Goal: Information Seeking & Learning: Learn about a topic

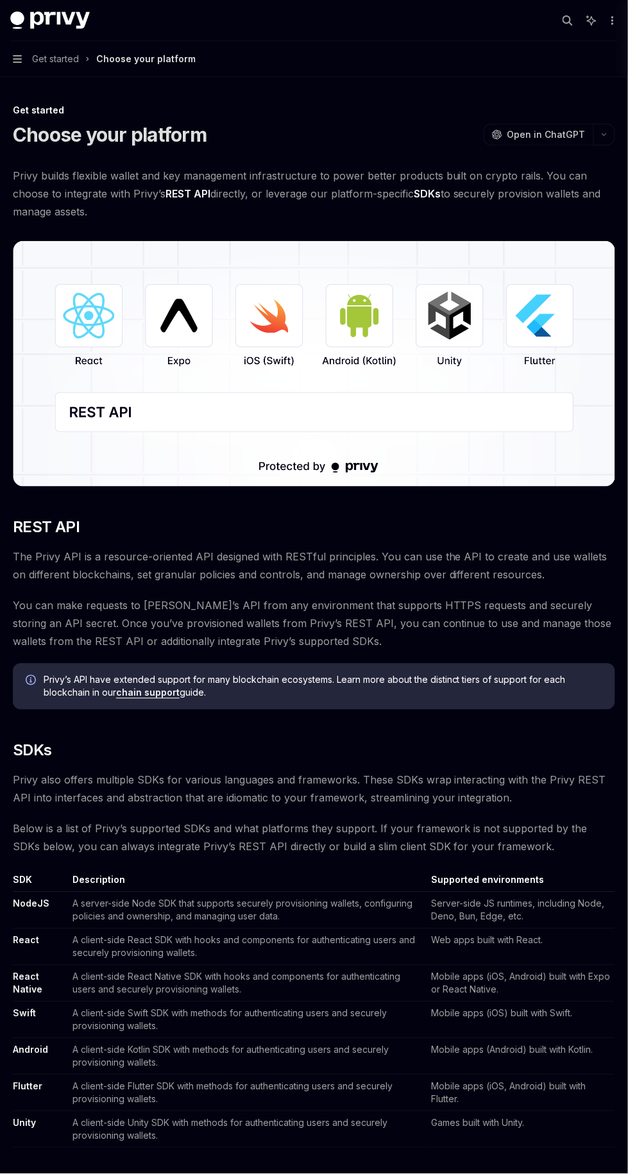
click at [353, 317] on img at bounding box center [314, 364] width 602 height 246
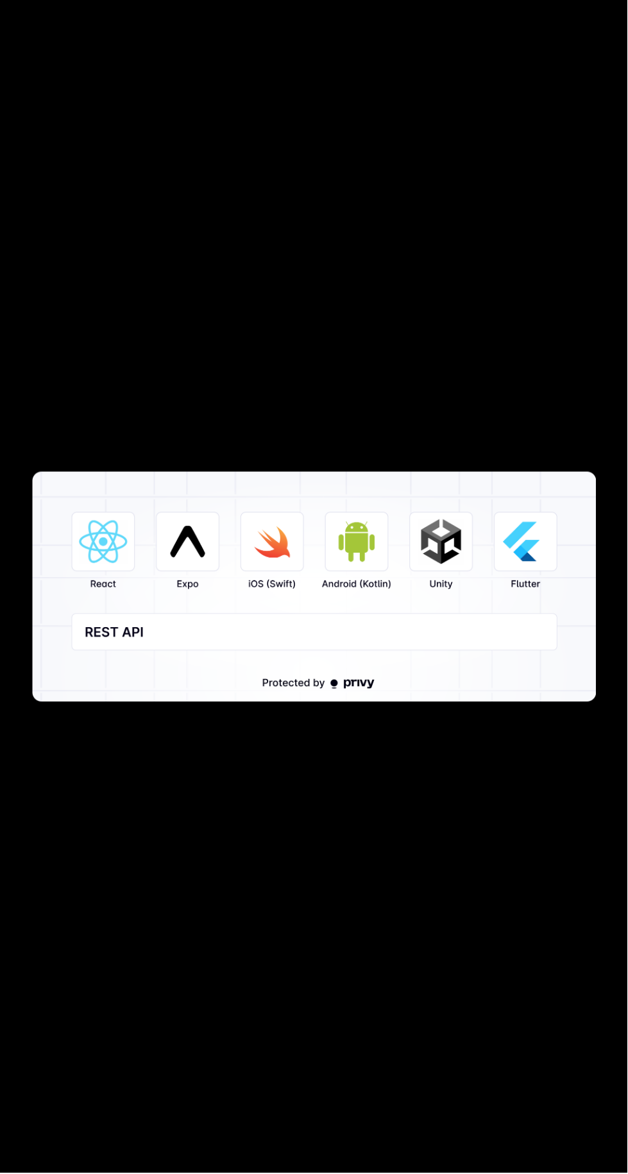
click at [369, 565] on img at bounding box center [314, 587] width 564 height 230
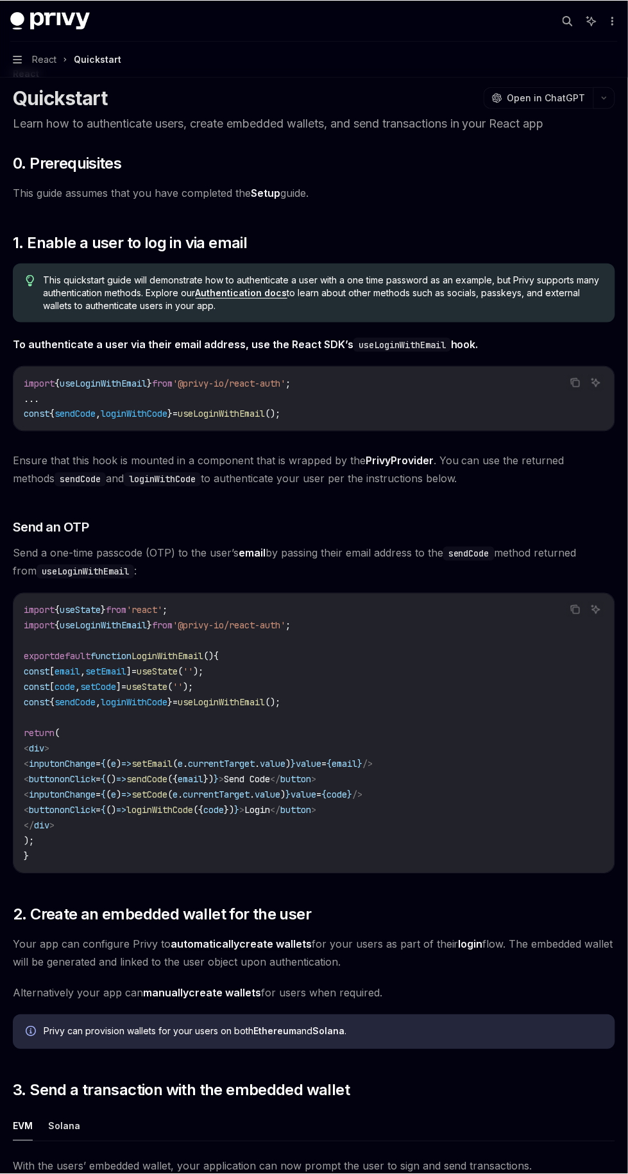
scroll to position [37, 0]
click at [273, 319] on div "This quickstart guide will demonstrate how to authenticate a user with a one ti…" at bounding box center [314, 293] width 602 height 59
click at [264, 293] on link "Authentication docs" at bounding box center [242, 293] width 92 height 12
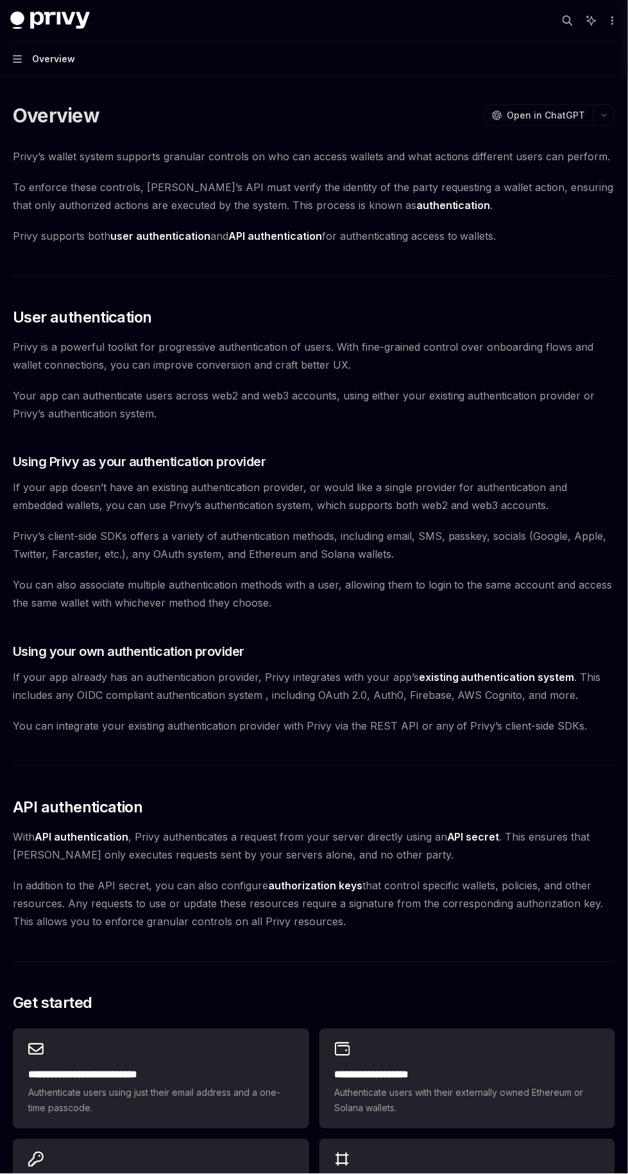
type textarea "*"
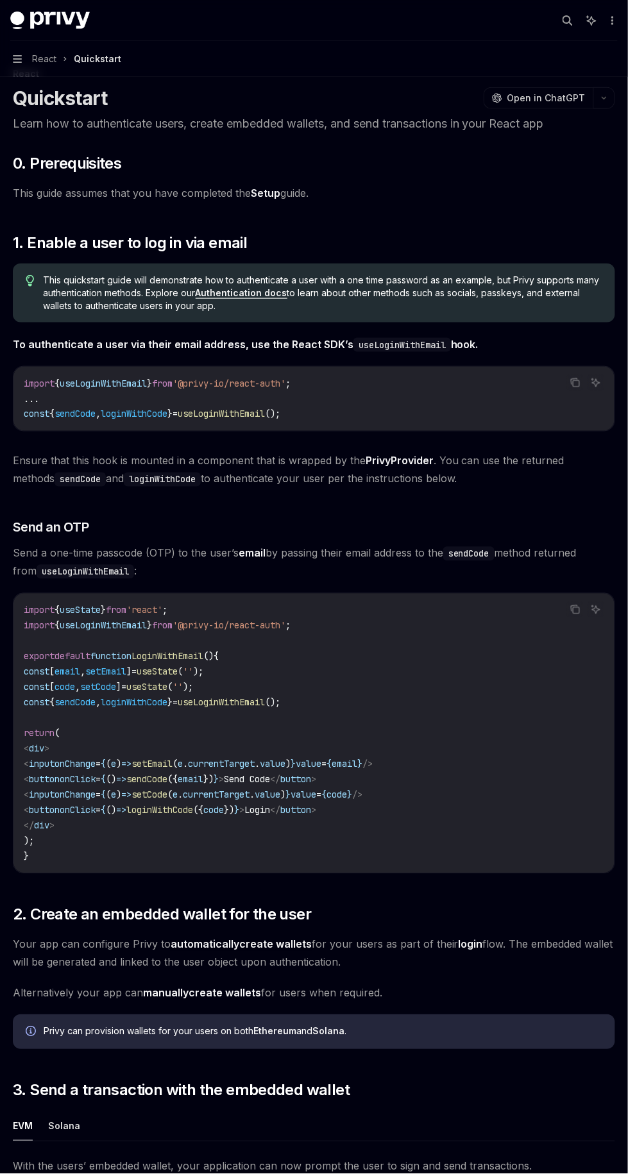
scroll to position [37, 0]
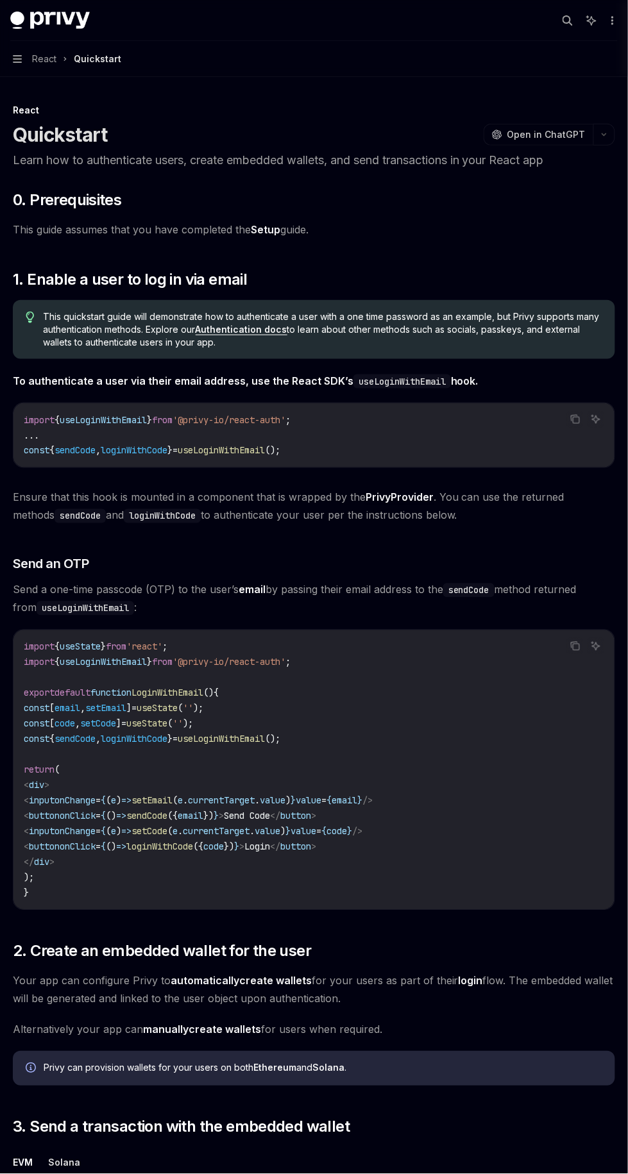
click at [528, 129] on span "Open in ChatGPT" at bounding box center [546, 134] width 78 height 13
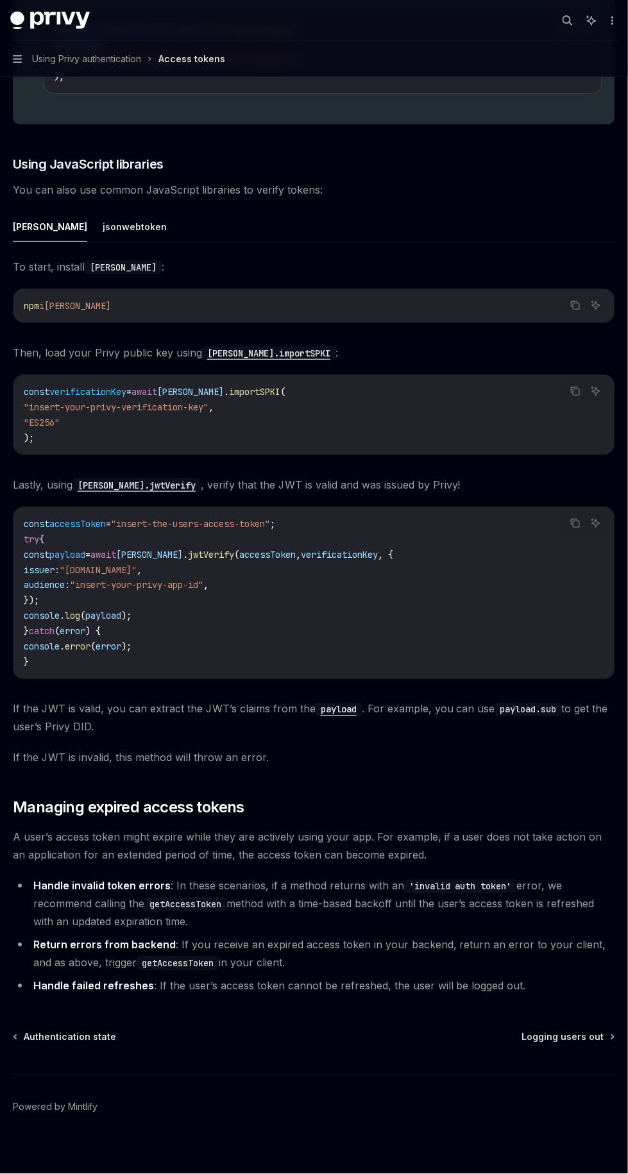
scroll to position [2603, 0]
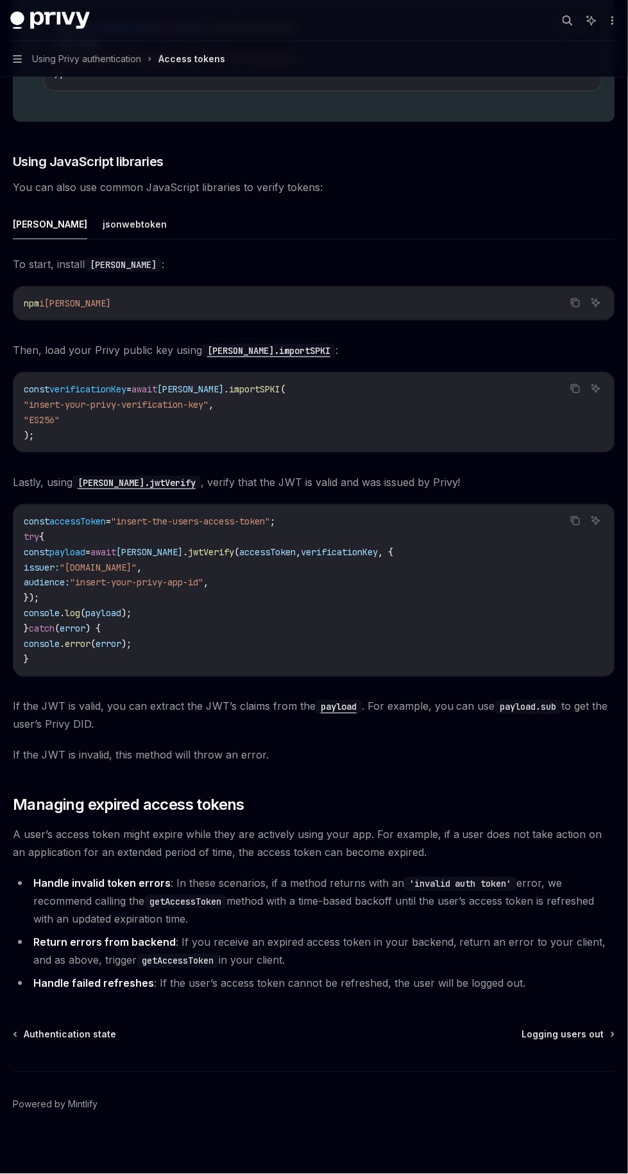
click at [262, 344] on code "jose.importSPKI" at bounding box center [268, 351] width 133 height 14
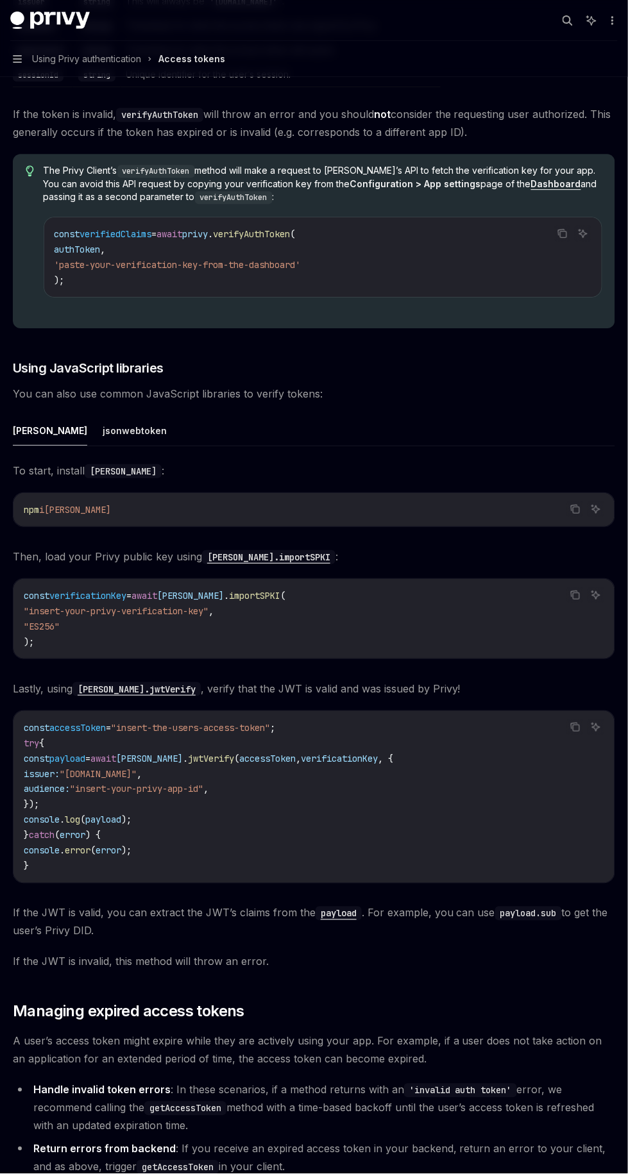
scroll to position [2320, 0]
